Goal: Check status: Check status

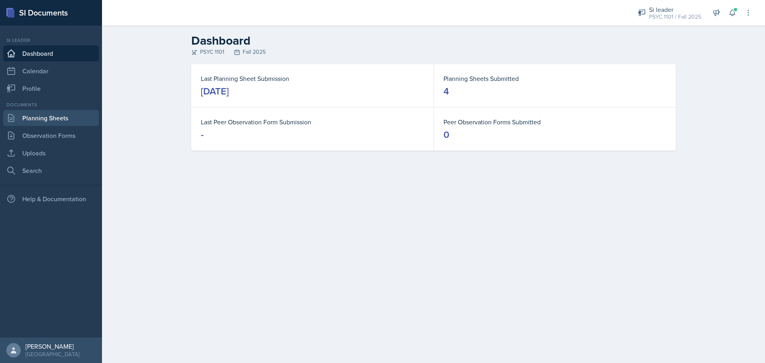
click at [61, 118] on link "Planning Sheets" at bounding box center [51, 118] width 96 height 16
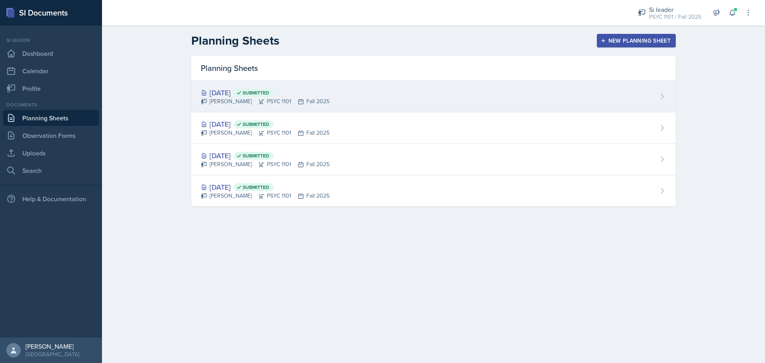
click at [266, 101] on div "[PERSON_NAME] PSYC 1101 Fall 2025" at bounding box center [265, 101] width 129 height 8
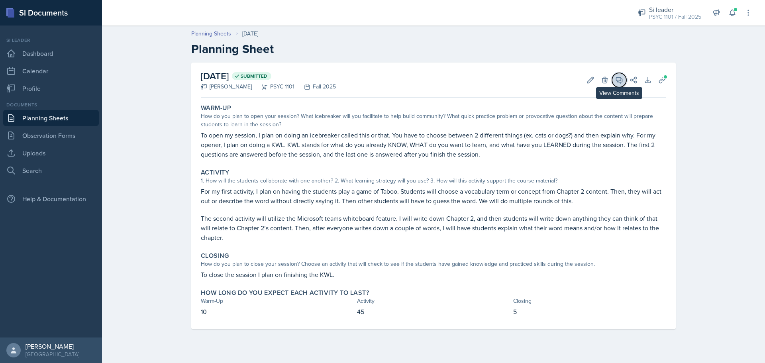
click at [619, 80] on icon at bounding box center [619, 80] width 8 height 8
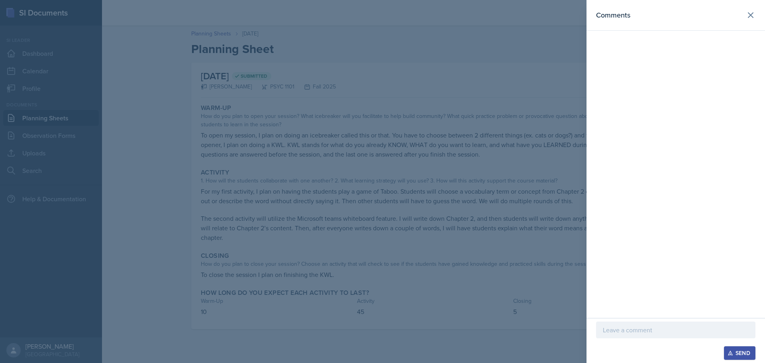
click at [471, 64] on div at bounding box center [382, 181] width 765 height 363
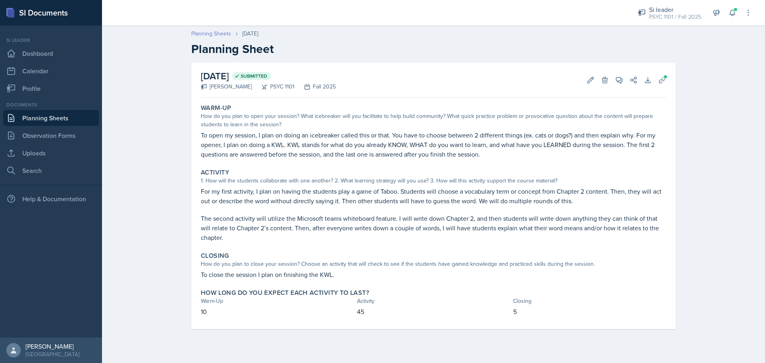
click at [226, 37] on link "Planning Sheets" at bounding box center [211, 33] width 40 height 8
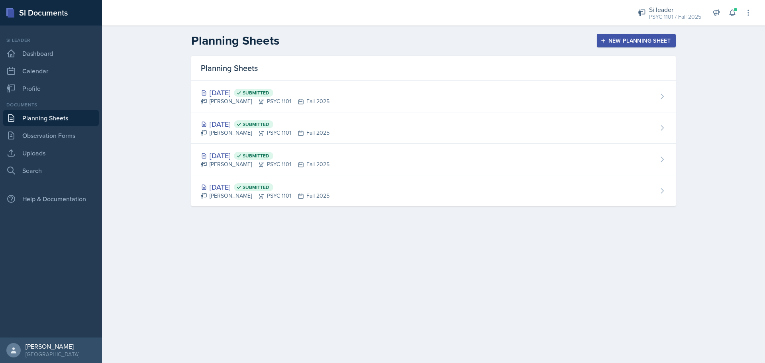
click at [254, 140] on div "[DATE] Submitted [PERSON_NAME] PSYC 1101 Fall 2025" at bounding box center [433, 127] width 484 height 31
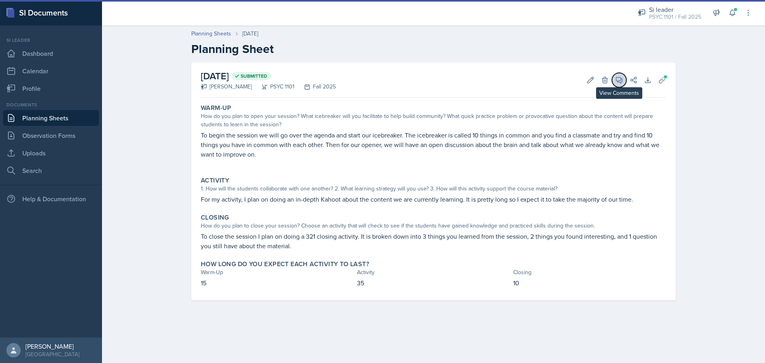
click at [618, 82] on icon at bounding box center [619, 80] width 6 height 6
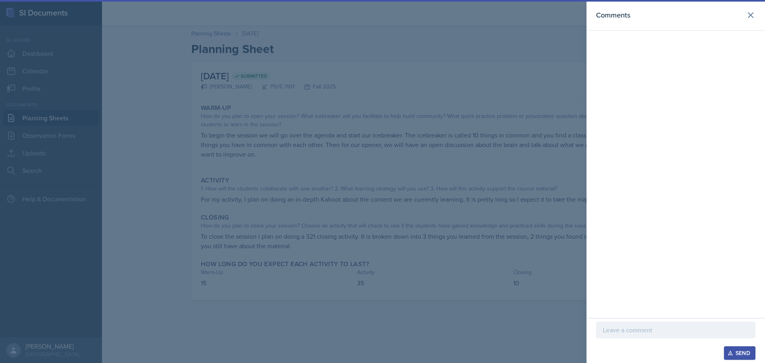
click at [505, 90] on div at bounding box center [382, 181] width 765 height 363
